Goal: Task Accomplishment & Management: Use online tool/utility

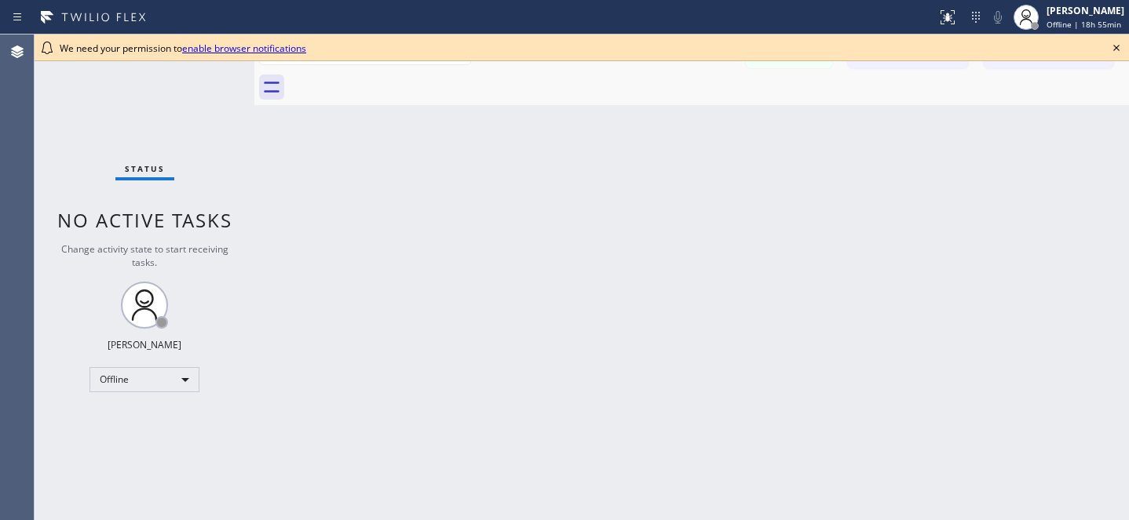
click at [1110, 49] on icon at bounding box center [1116, 47] width 19 height 19
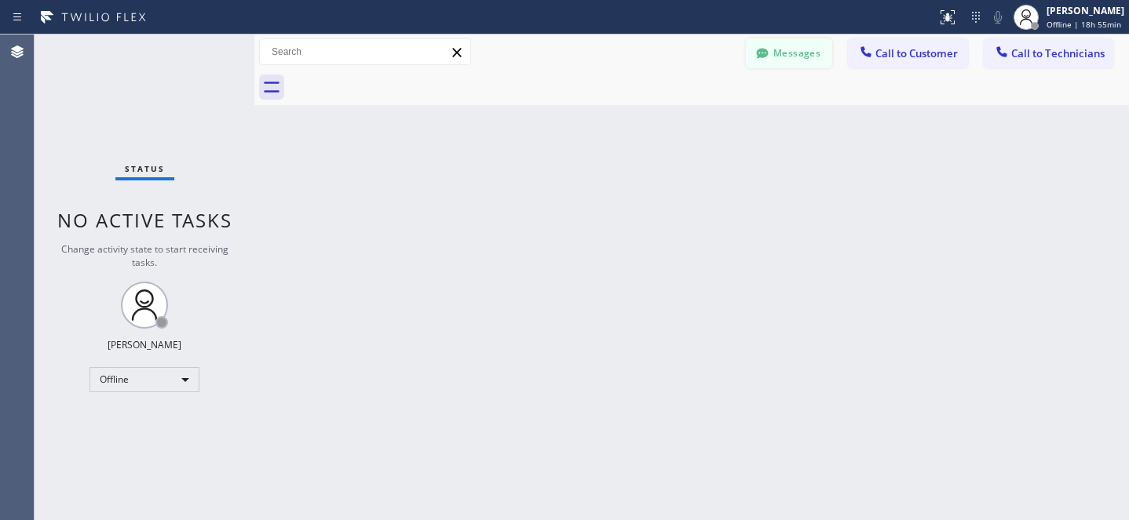
click at [809, 52] on button "Messages" at bounding box center [789, 53] width 86 height 30
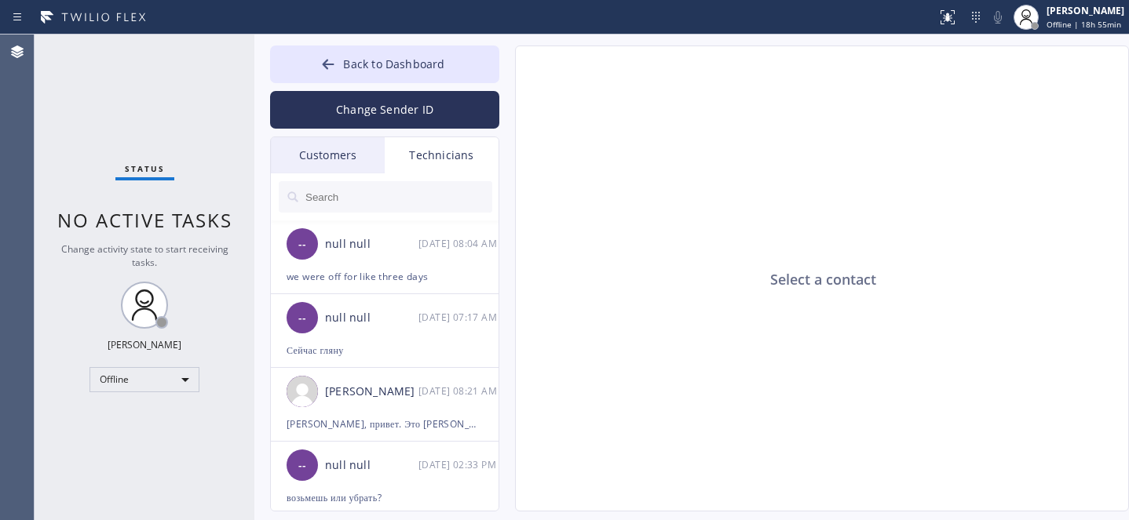
click at [351, 158] on div "Customers" at bounding box center [328, 155] width 114 height 36
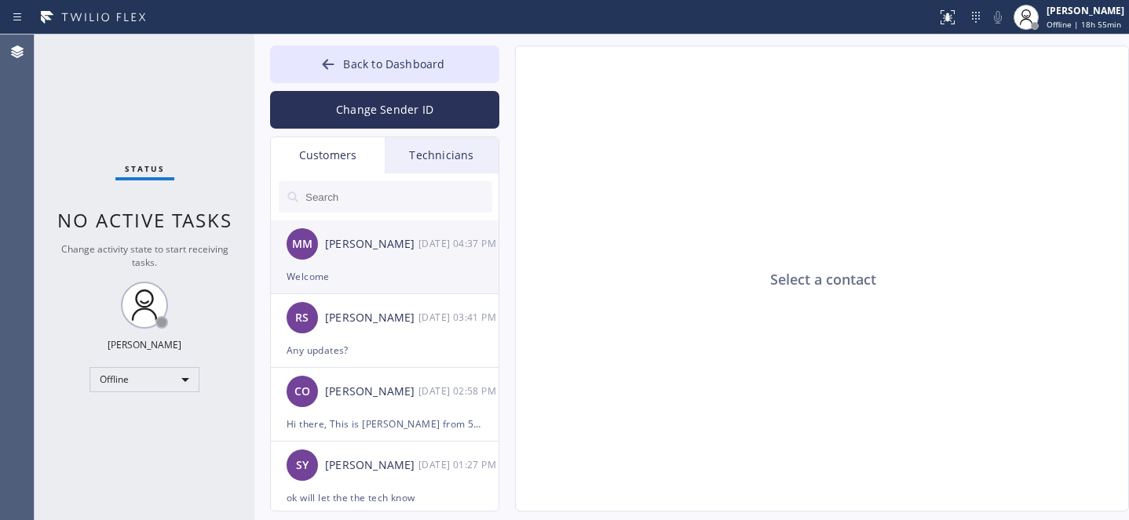
click at [375, 257] on div "[PERSON_NAME][GEOGRAPHIC_DATA] [DATE] 04:37 PM" at bounding box center [385, 244] width 229 height 47
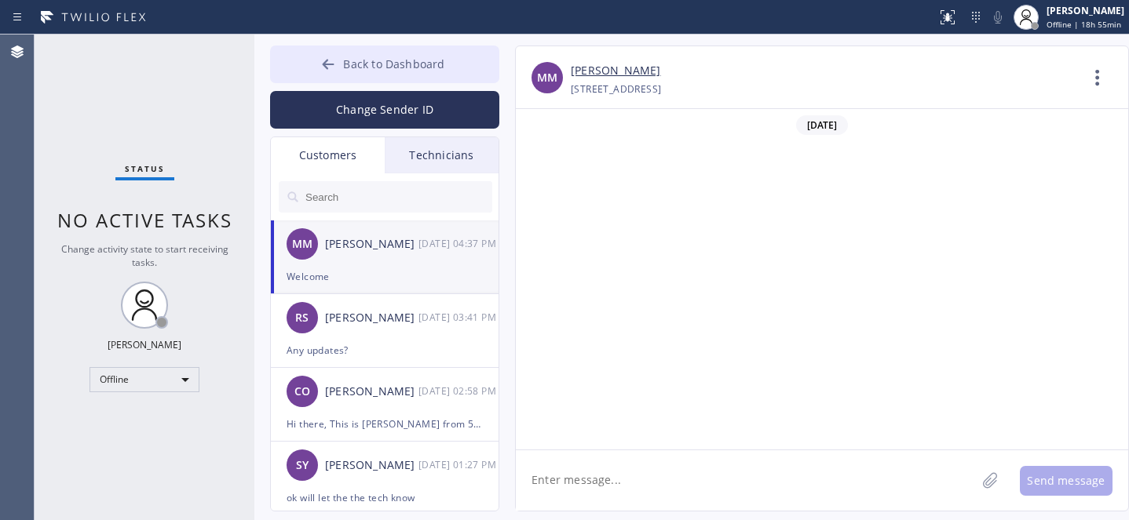
scroll to position [973, 0]
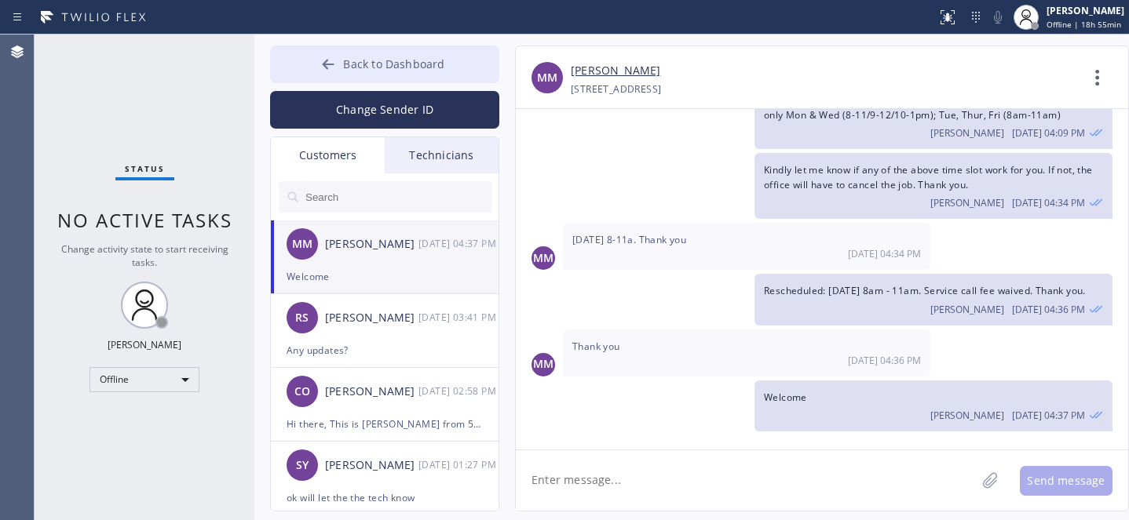
click at [352, 70] on span "Back to Dashboard" at bounding box center [393, 64] width 101 height 15
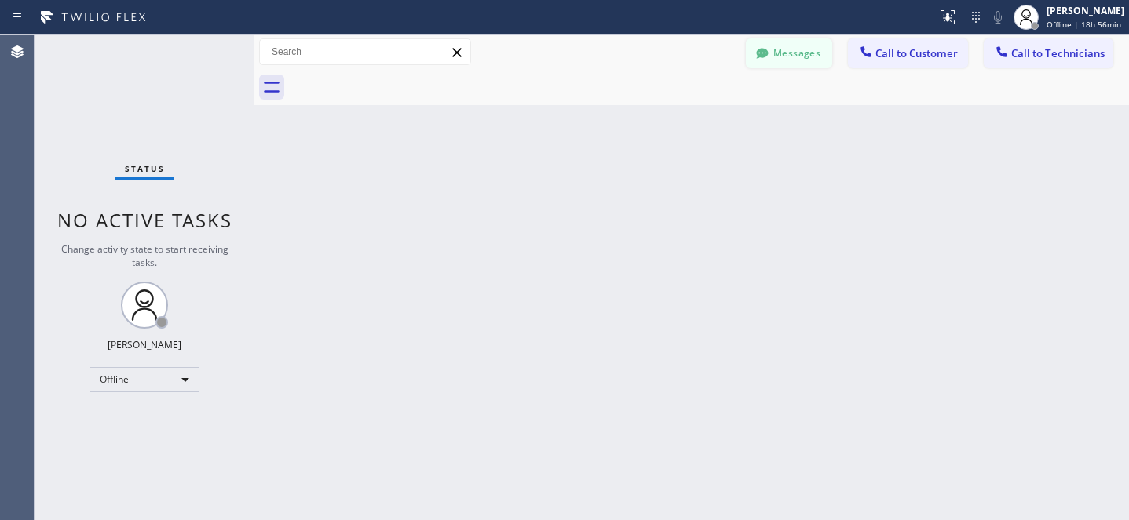
click at [770, 54] on div at bounding box center [762, 55] width 19 height 19
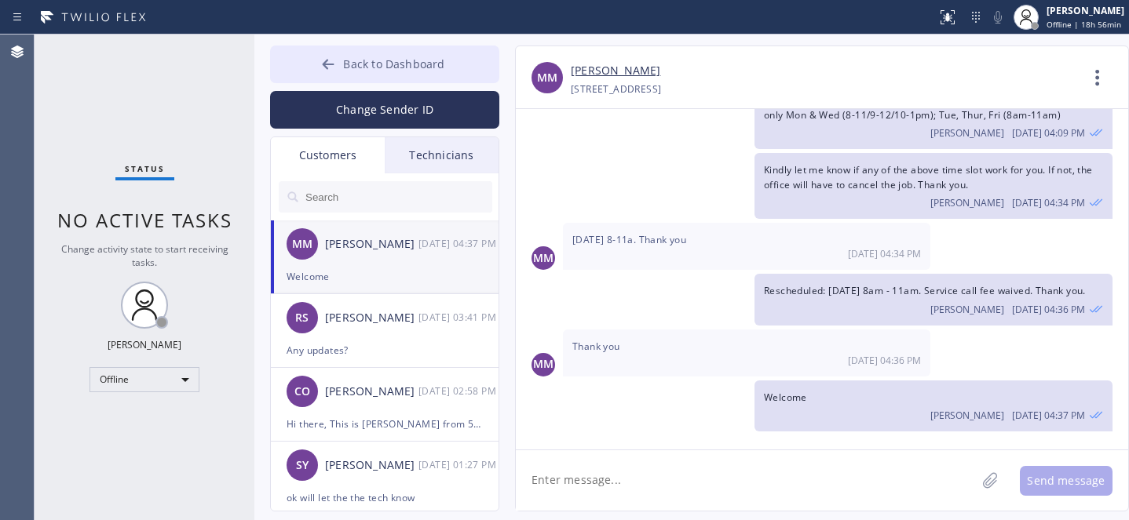
click at [346, 67] on span "Back to Dashboard" at bounding box center [393, 64] width 101 height 15
